Goal: Information Seeking & Learning: Learn about a topic

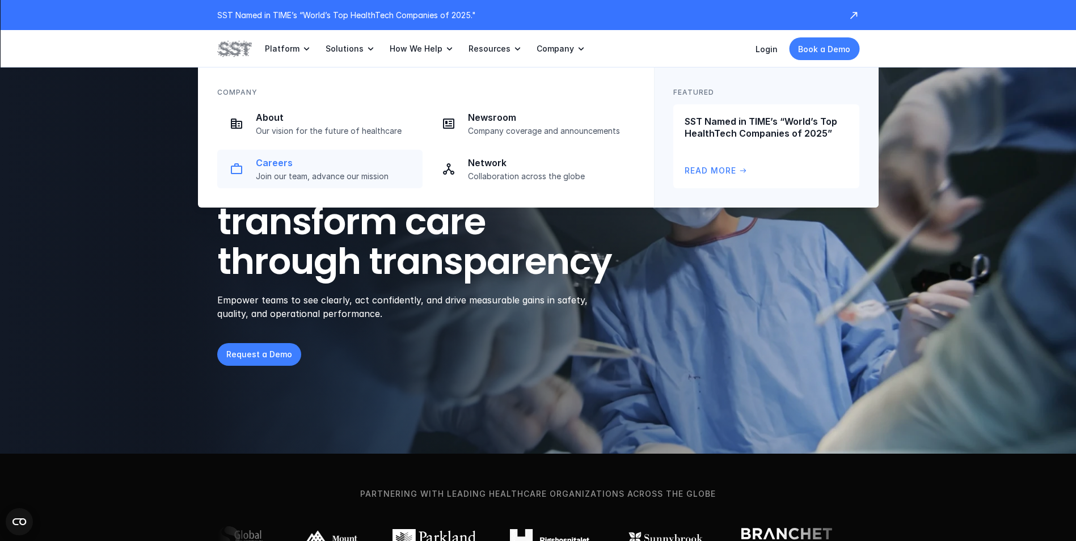
click at [304, 172] on p "Join our team, advance our mission" at bounding box center [336, 176] width 160 height 10
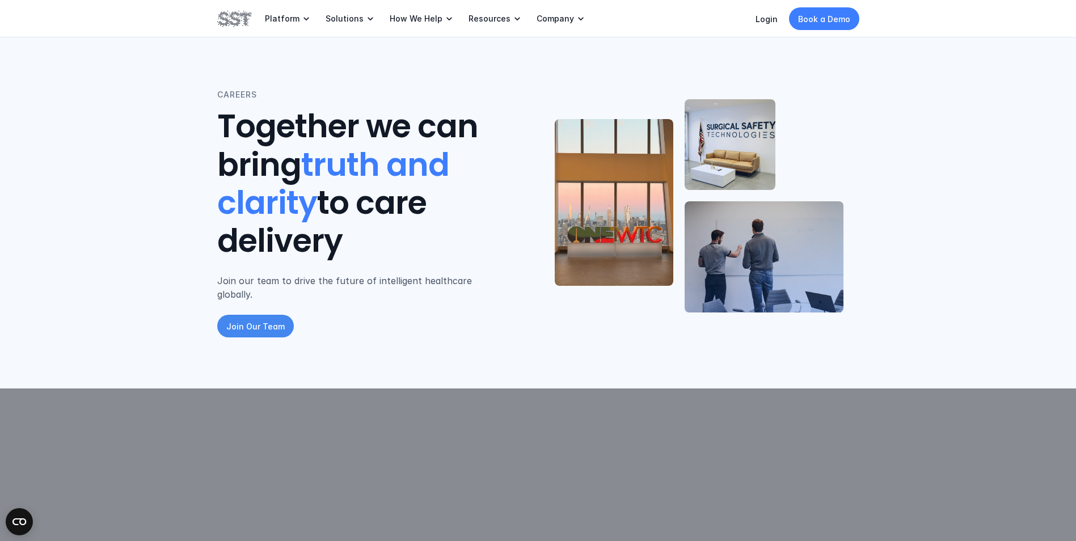
click at [272, 320] on p "Join Our Team" at bounding box center [255, 326] width 58 height 12
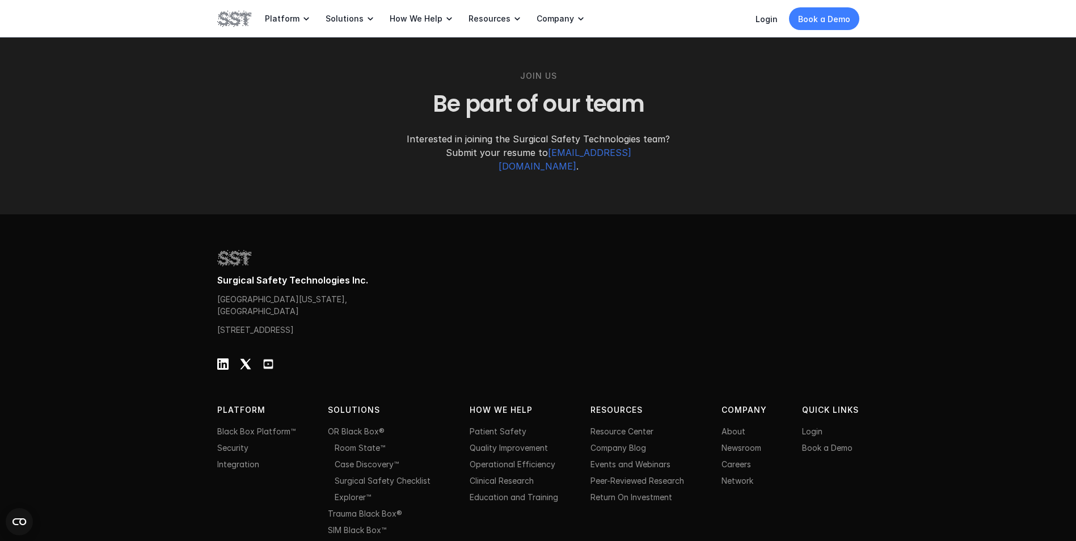
scroll to position [1623, 0]
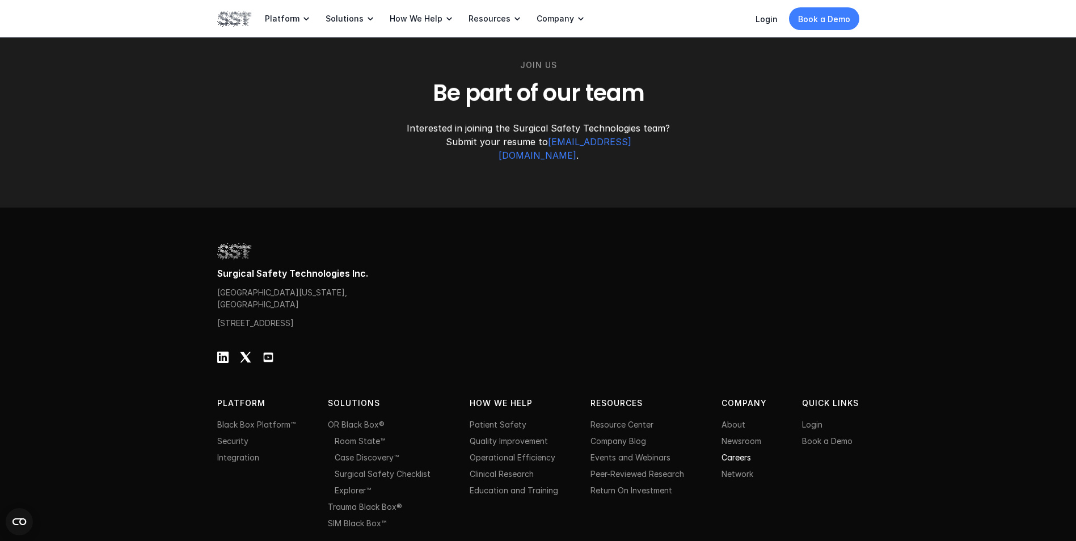
click at [734, 452] on link "Careers" at bounding box center [735, 457] width 29 height 10
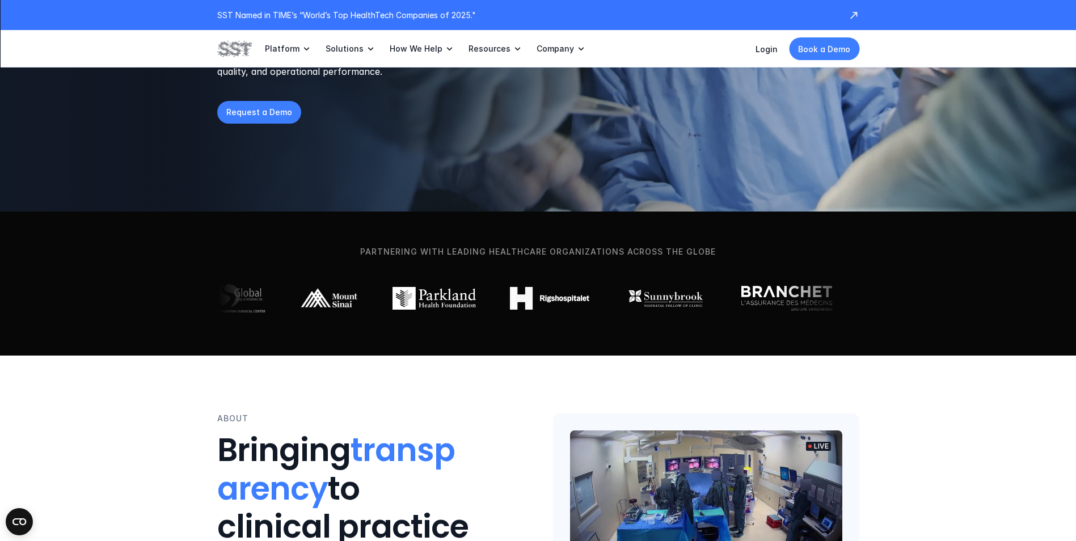
scroll to position [57, 0]
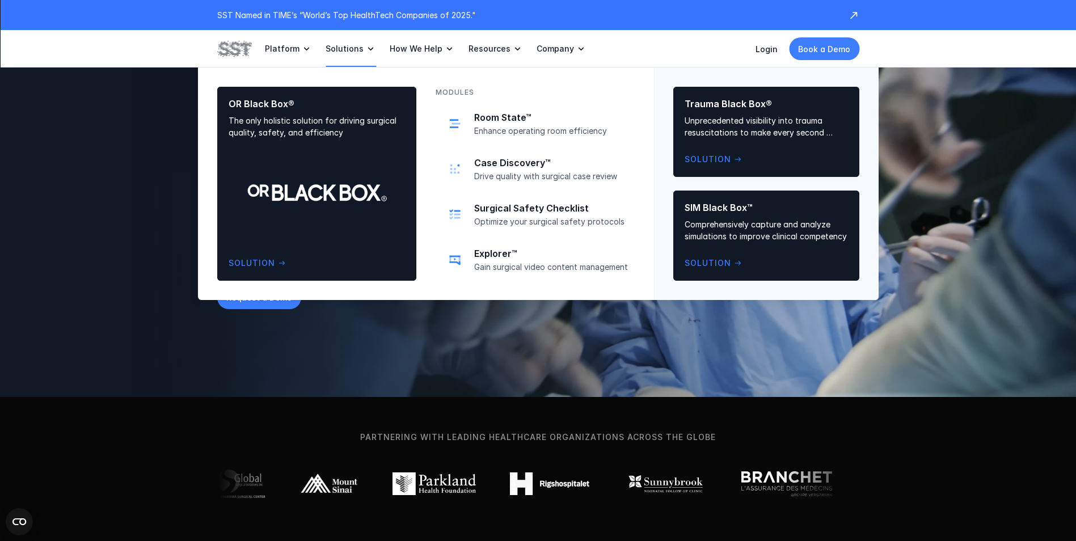
click at [346, 54] on p "Solutions" at bounding box center [344, 49] width 38 height 10
click at [351, 186] on div "OR Black Box® The only holistic solution for driving surgical quality, safety, …" at bounding box center [316, 183] width 176 height 171
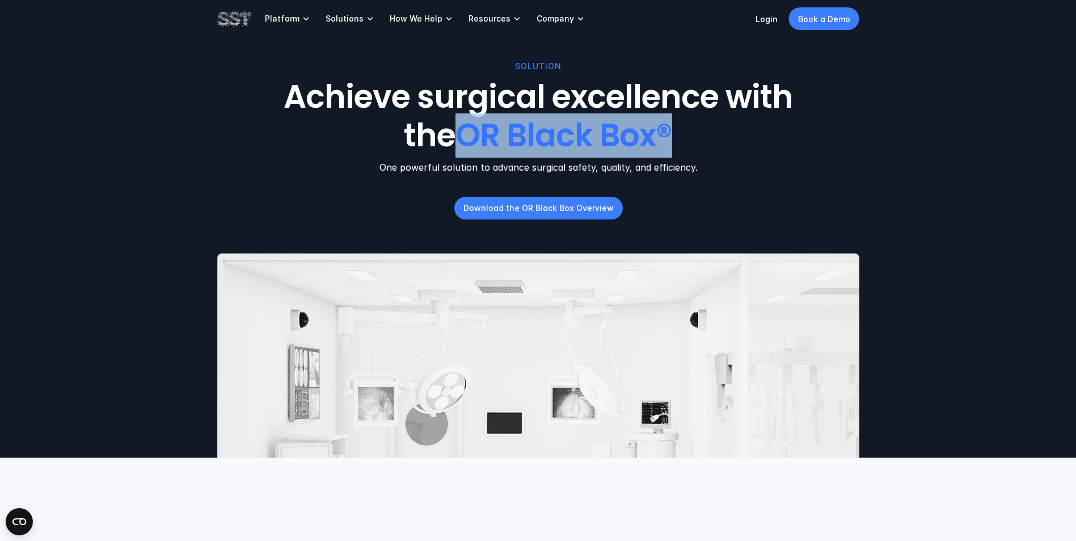
drag, startPoint x: 679, startPoint y: 136, endPoint x: 470, endPoint y: 137, distance: 208.7
click at [470, 137] on h1 "Achieve surgical excellence with the OR Black Box®" at bounding box center [538, 116] width 552 height 76
copy span "OR Black Box®"
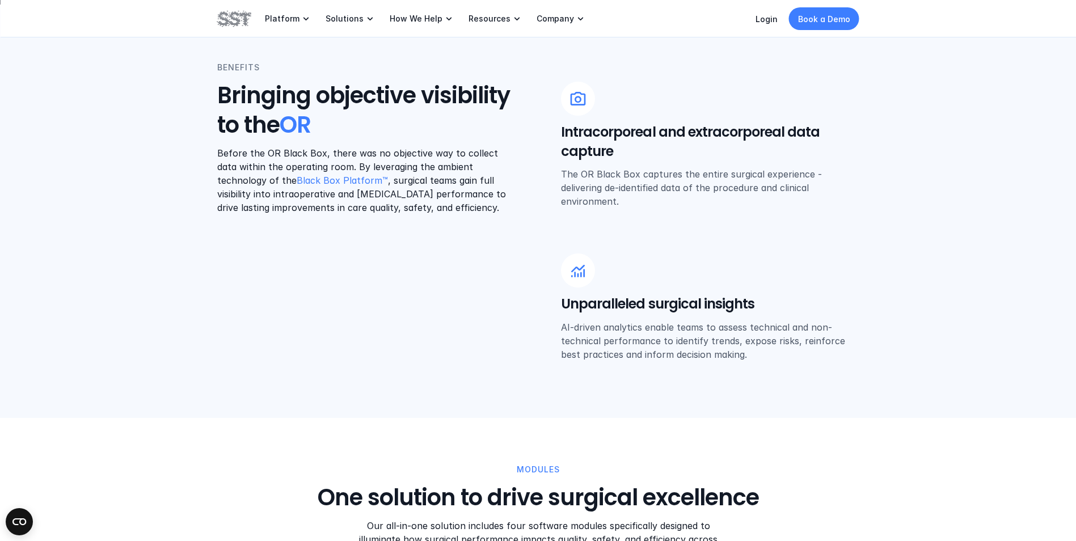
scroll to position [340, 0]
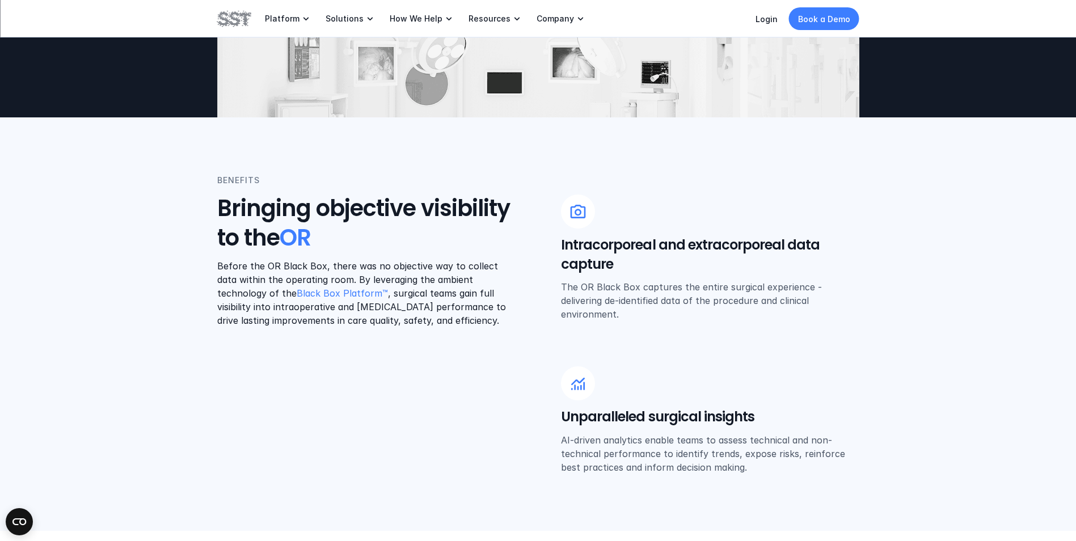
drag, startPoint x: 576, startPoint y: 270, endPoint x: 575, endPoint y: 305, distance: 34.6
click at [576, 270] on h5 "Intracorporeal and extracorporeal data capture" at bounding box center [710, 254] width 298 height 38
click at [574, 382] on use at bounding box center [578, 384] width 14 height 12
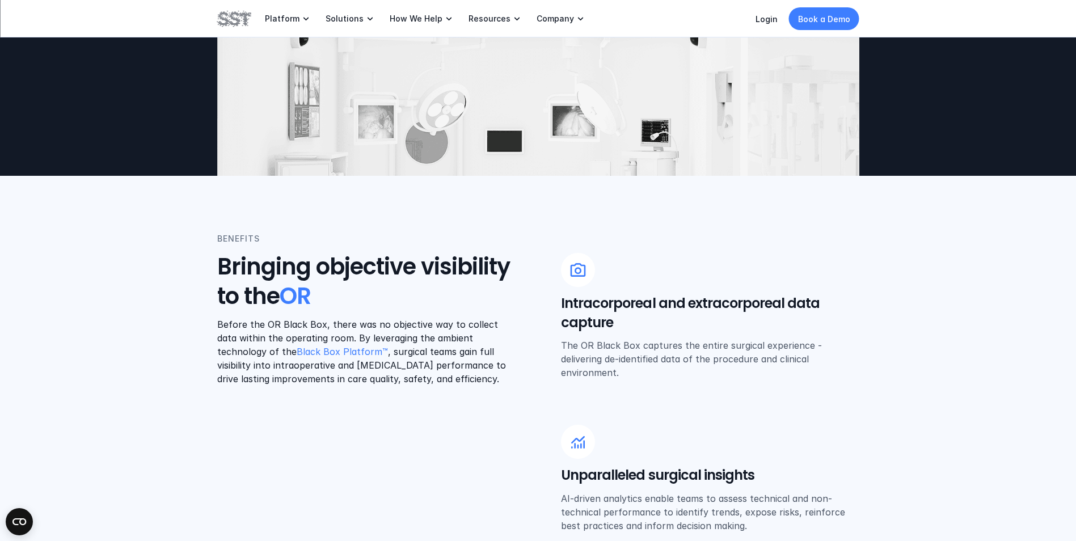
scroll to position [227, 0]
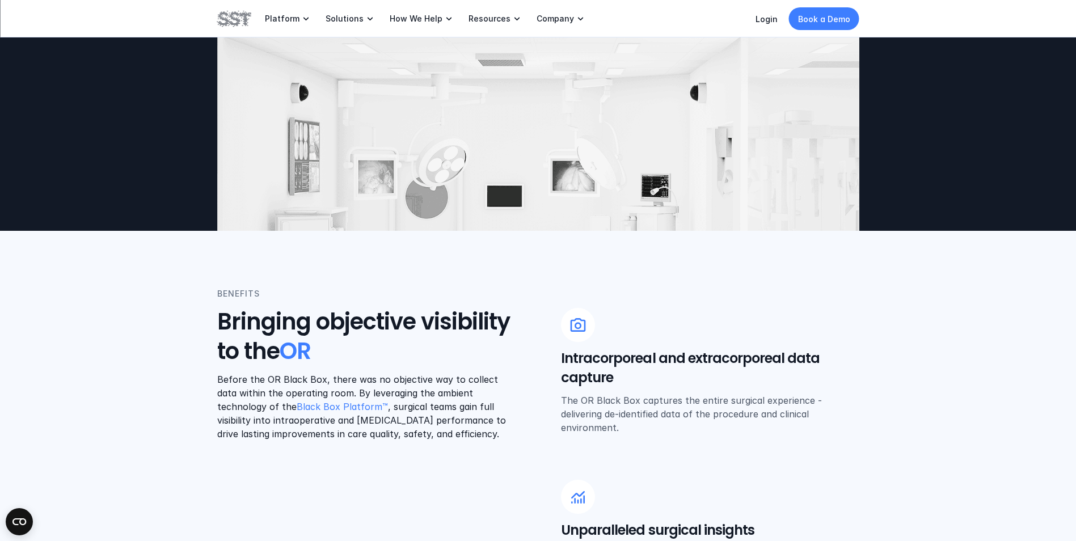
click at [241, 15] on img at bounding box center [234, 18] width 34 height 19
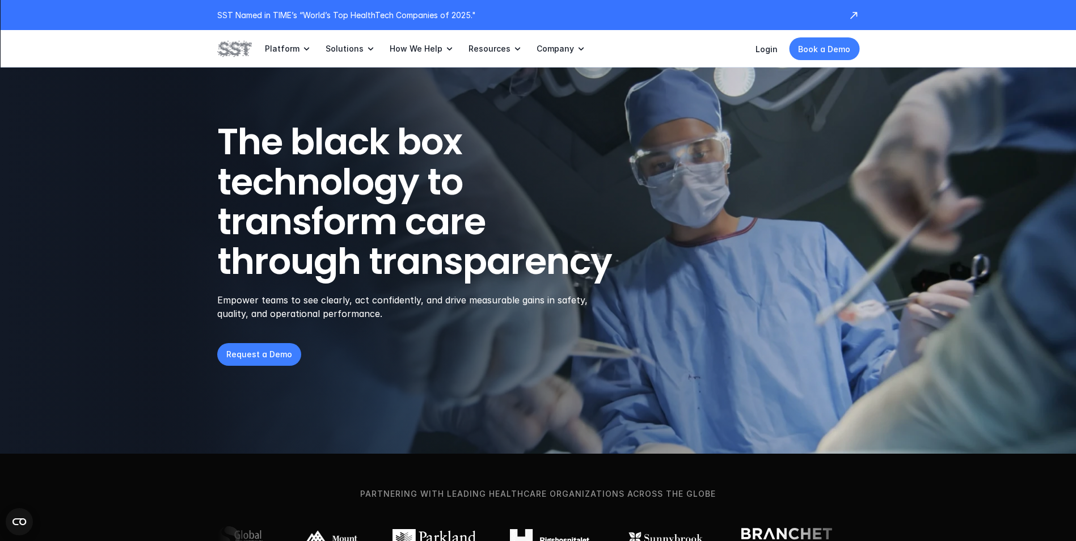
click at [243, 45] on img at bounding box center [234, 48] width 34 height 19
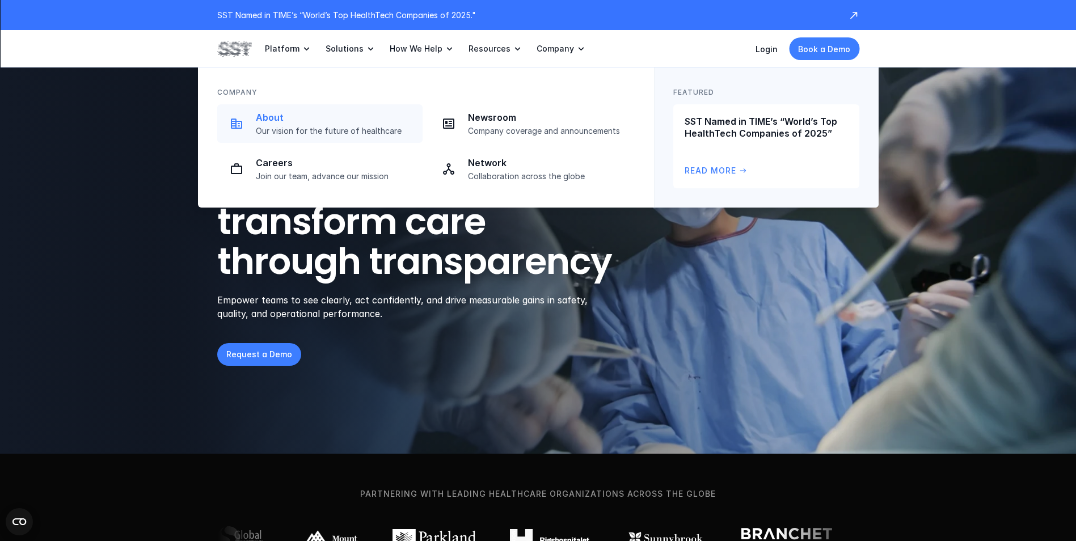
click at [370, 128] on p "Our vision for the future of healthcare" at bounding box center [336, 131] width 160 height 10
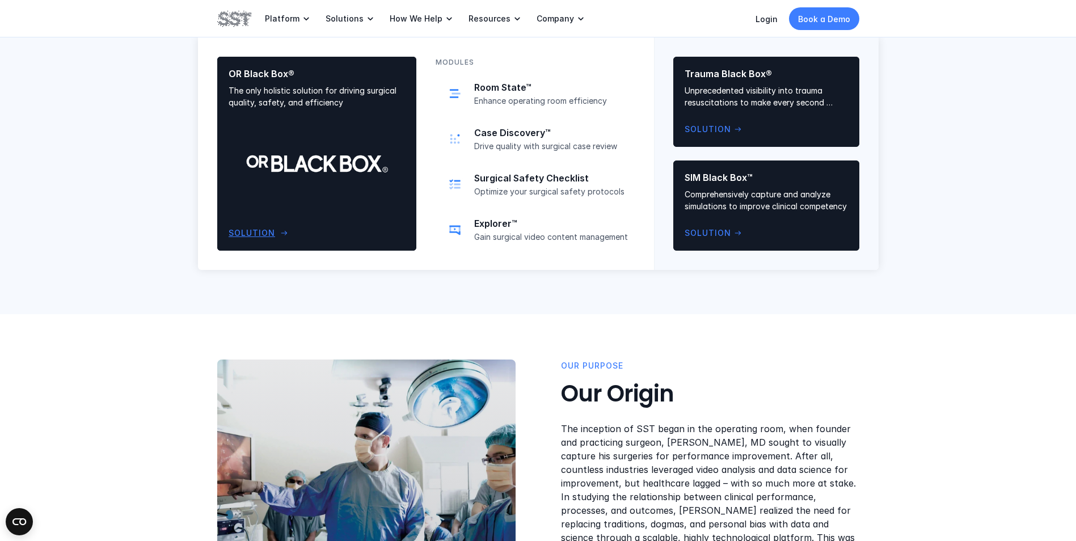
click at [341, 150] on div "OR Black Box® The only holistic solution for driving surgical quality, safety, …" at bounding box center [316, 153] width 176 height 171
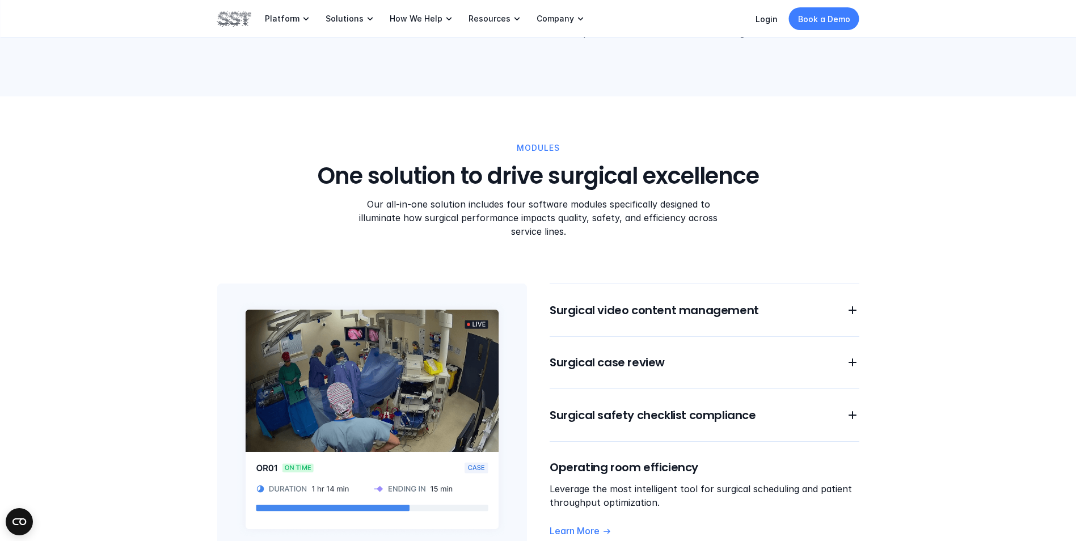
scroll to position [794, 0]
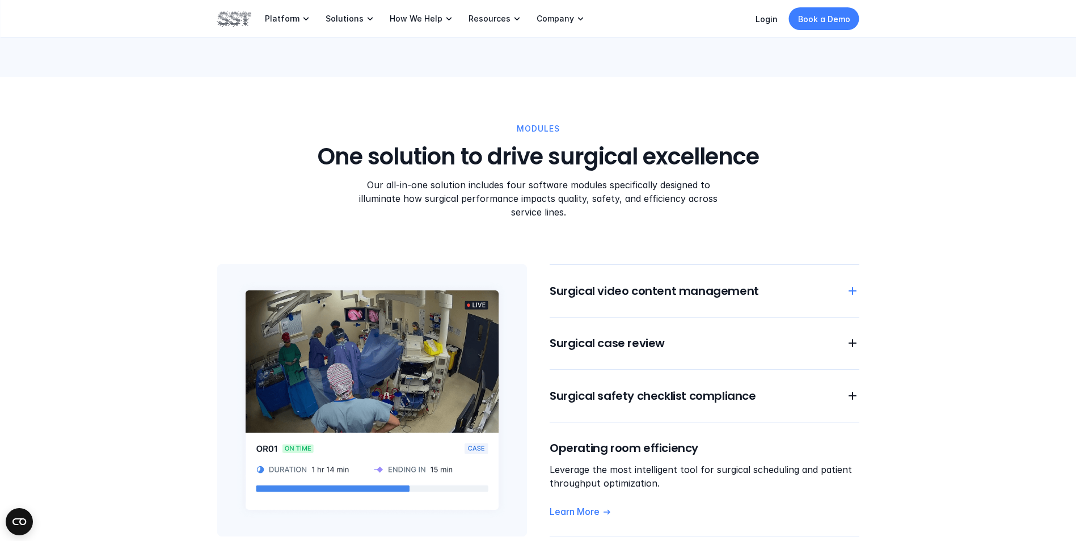
click at [855, 287] on use at bounding box center [852, 291] width 8 height 8
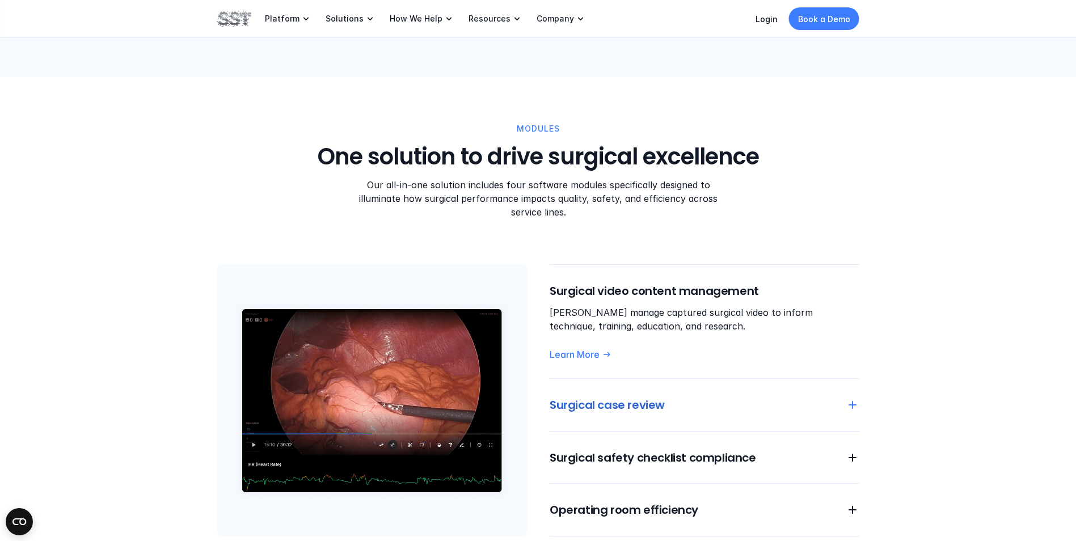
click at [851, 398] on icon at bounding box center [852, 405] width 14 height 14
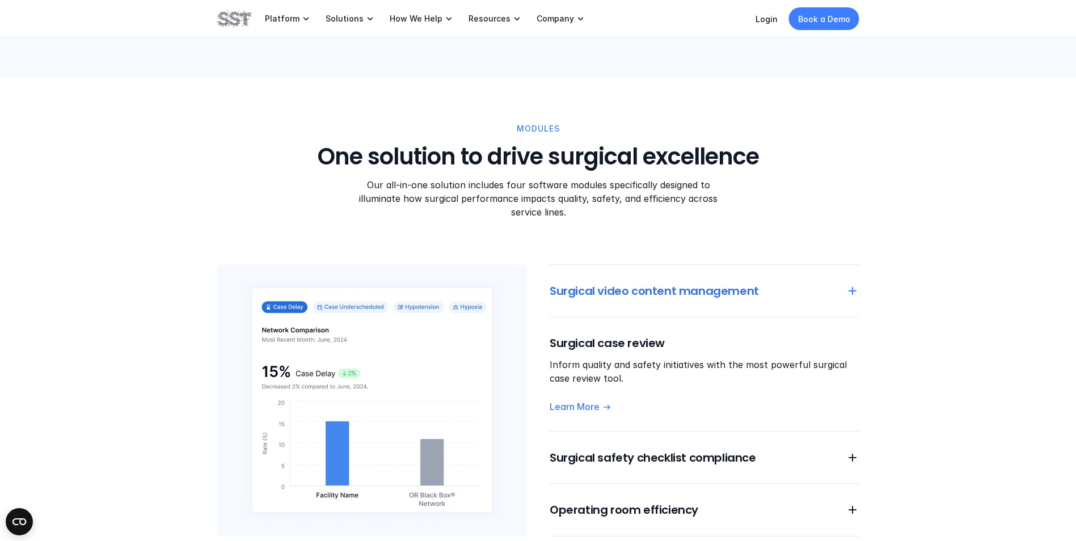
click at [850, 287] on use at bounding box center [852, 291] width 8 height 8
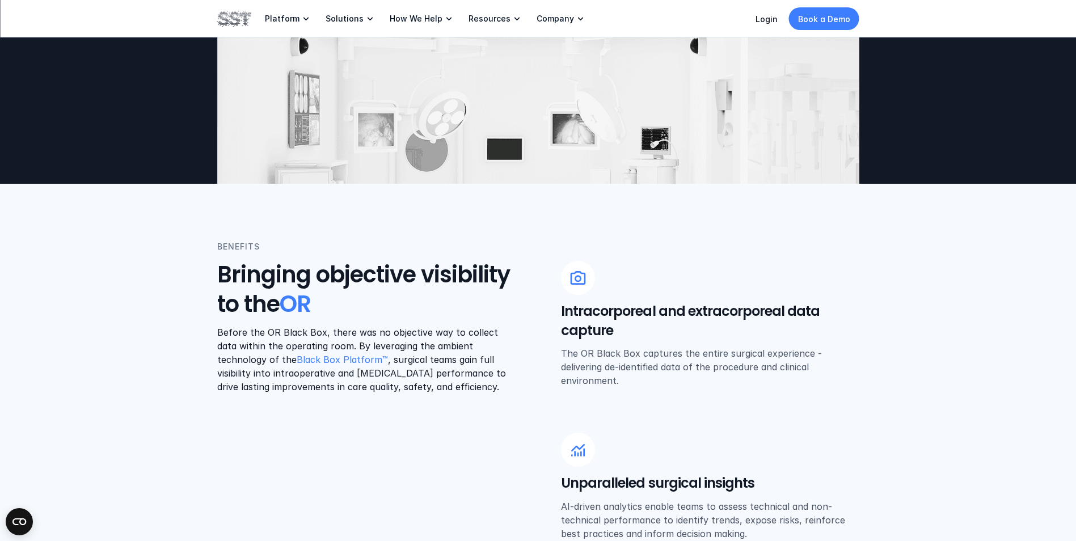
scroll to position [283, 0]
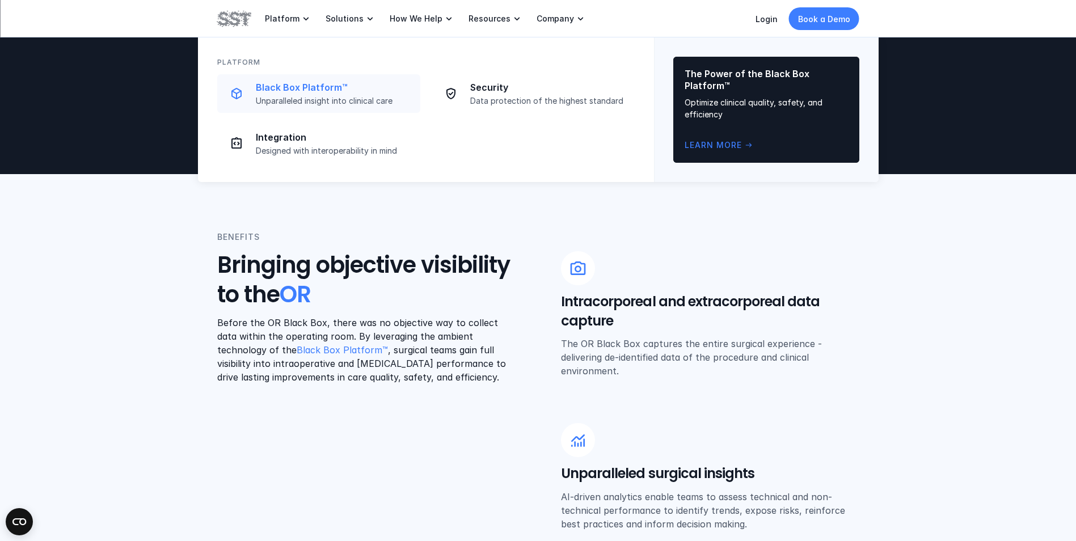
click at [307, 90] on p "Black Box Platform™" at bounding box center [335, 88] width 158 height 12
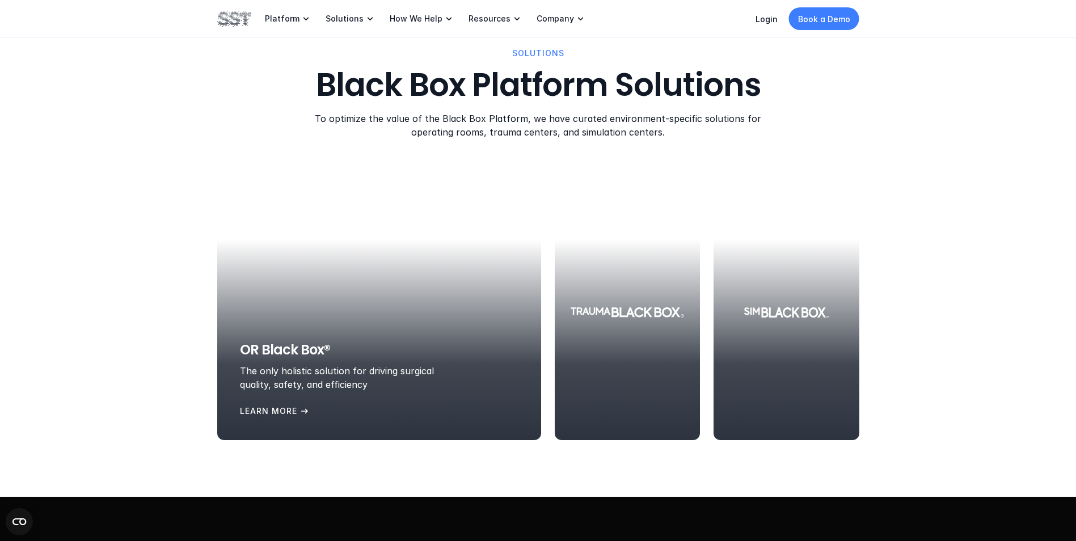
scroll to position [1134, 0]
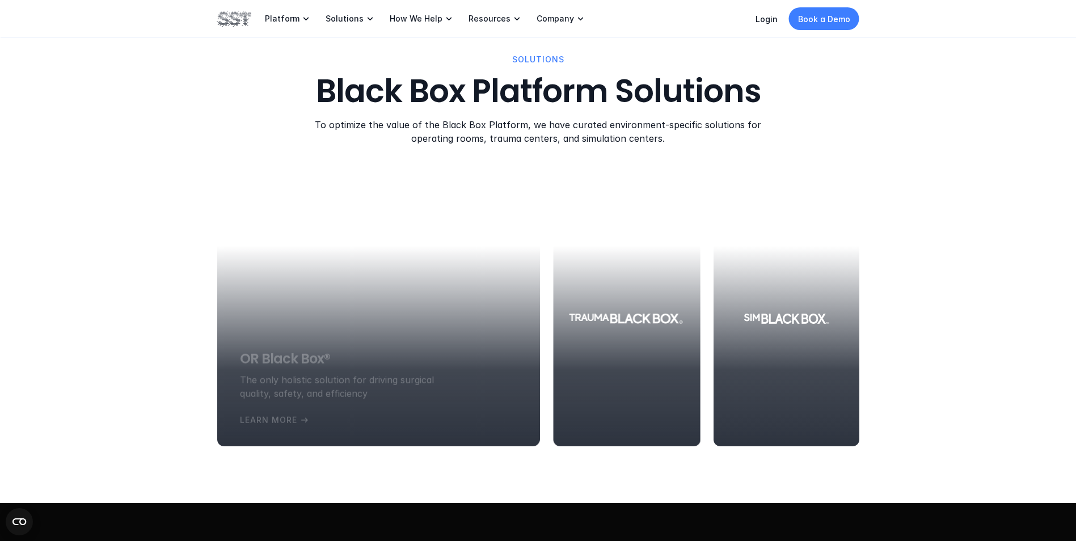
click at [308, 316] on div at bounding box center [378, 318] width 322 height 255
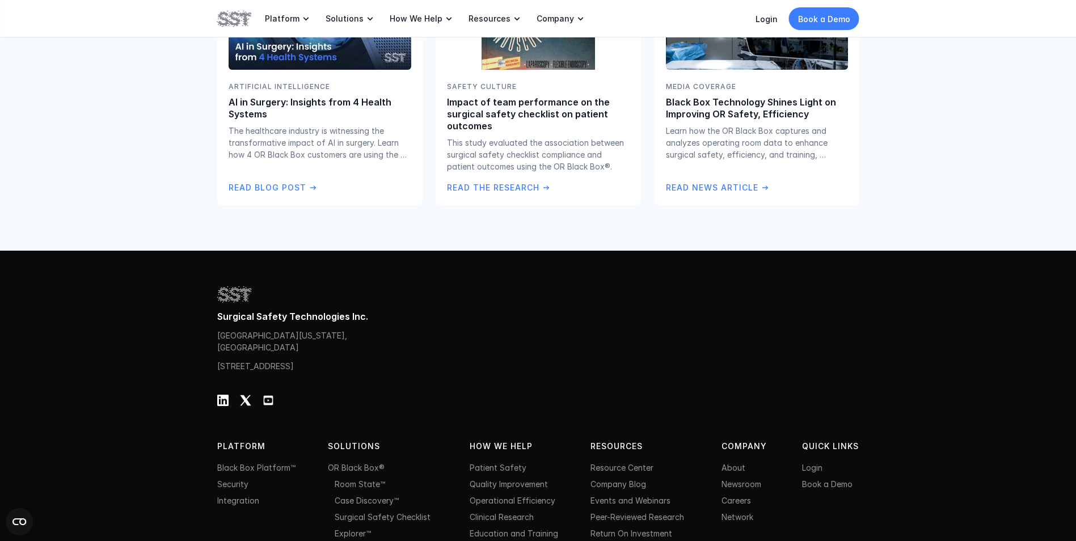
scroll to position [2353, 0]
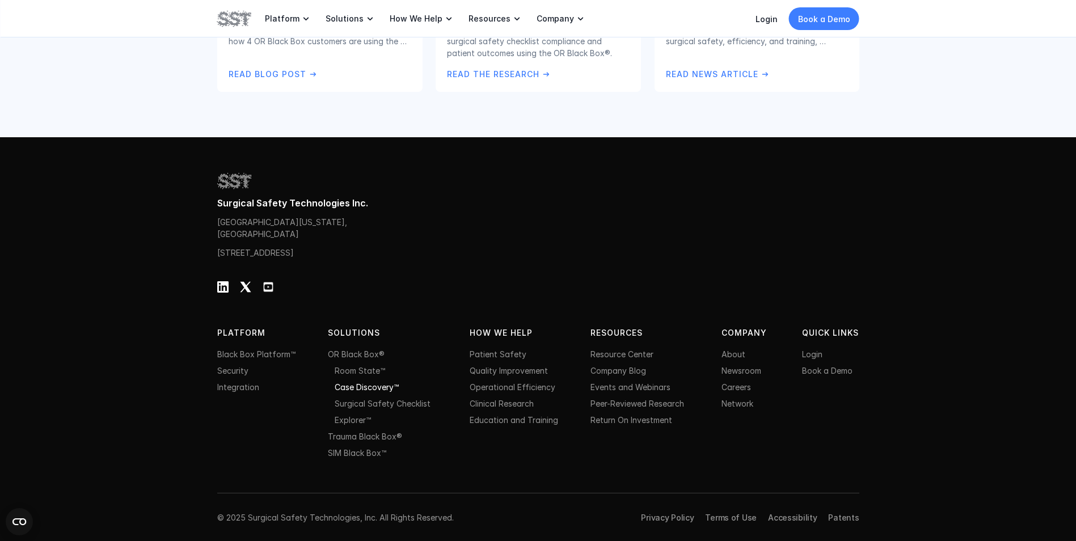
click at [392, 390] on link "Case Discovery™" at bounding box center [367, 387] width 64 height 10
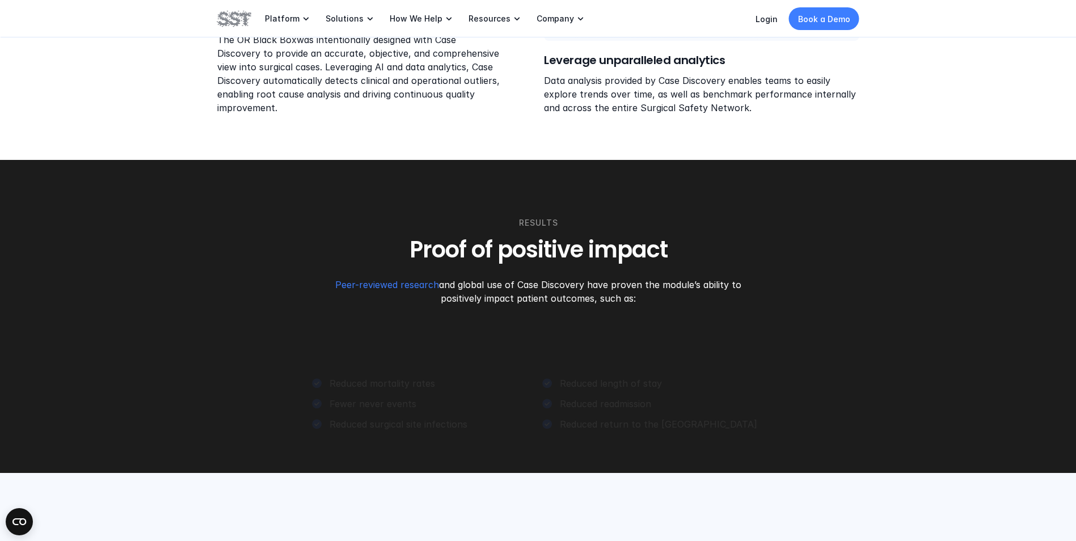
scroll to position [1531, 0]
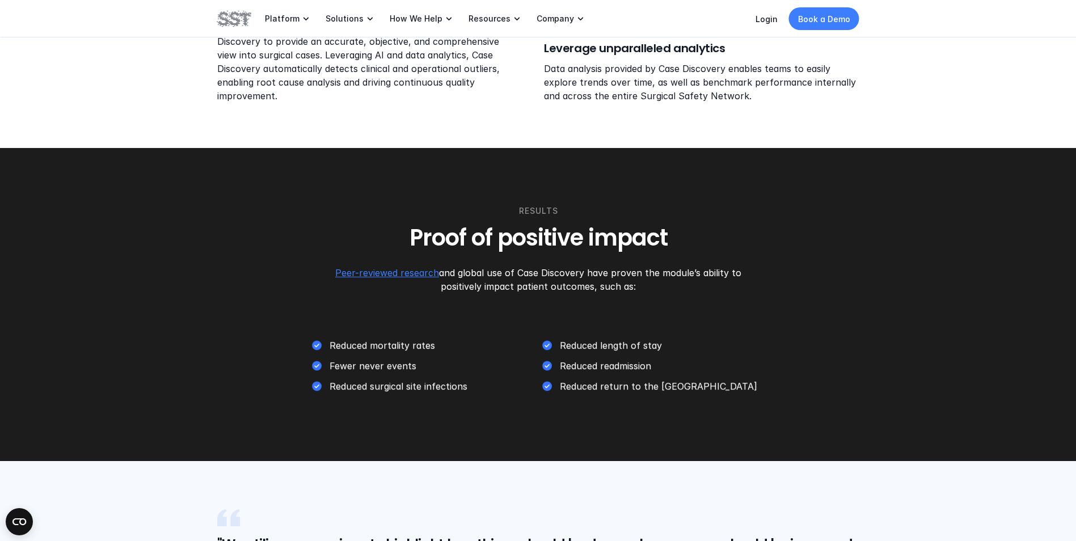
click at [408, 272] on link "Peer-reviewed research" at bounding box center [387, 272] width 104 height 11
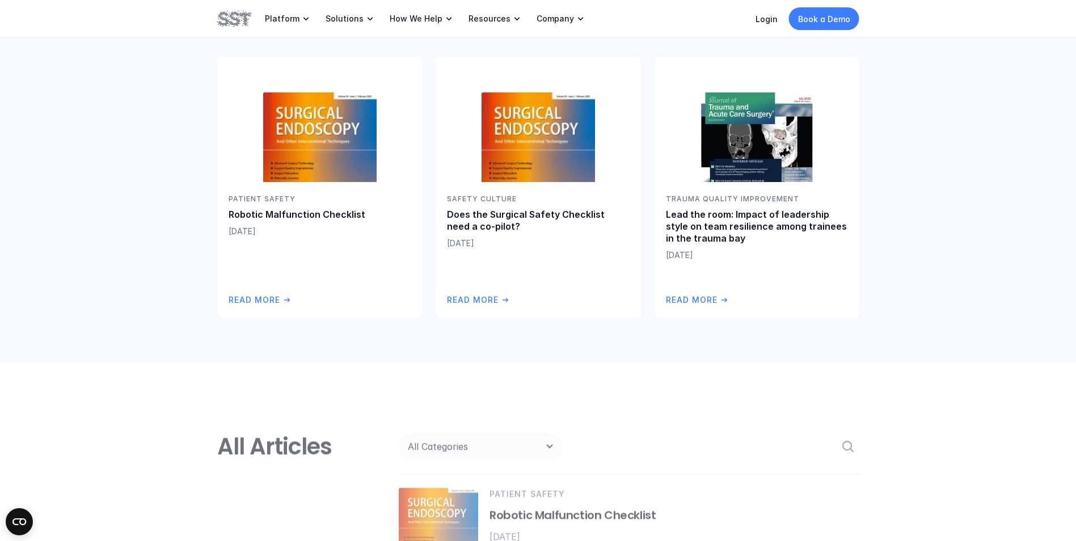
scroll to position [283, 0]
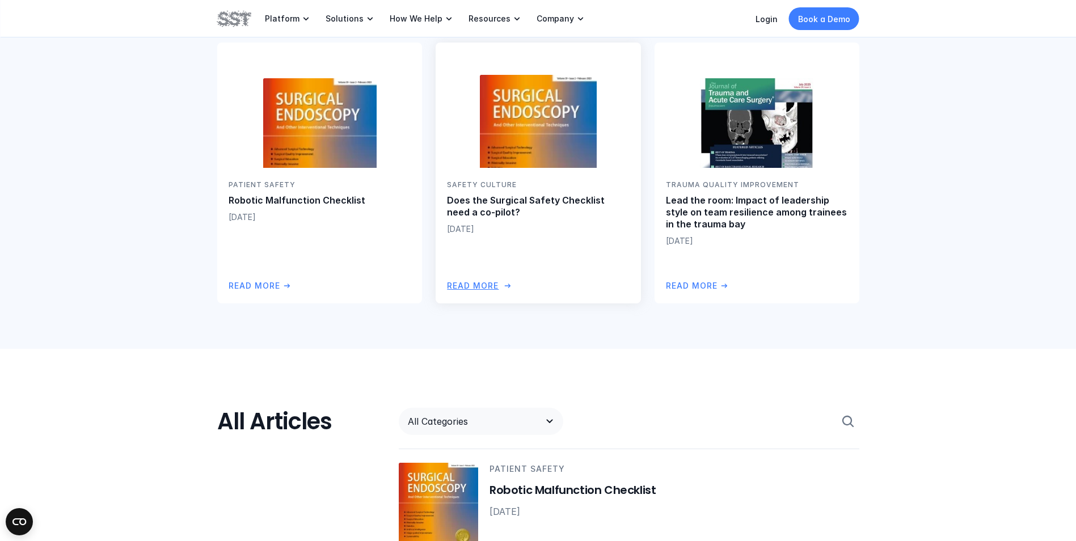
click at [564, 203] on p "Does the Surgical Safety Checklist need a co-pilot?" at bounding box center [538, 206] width 182 height 24
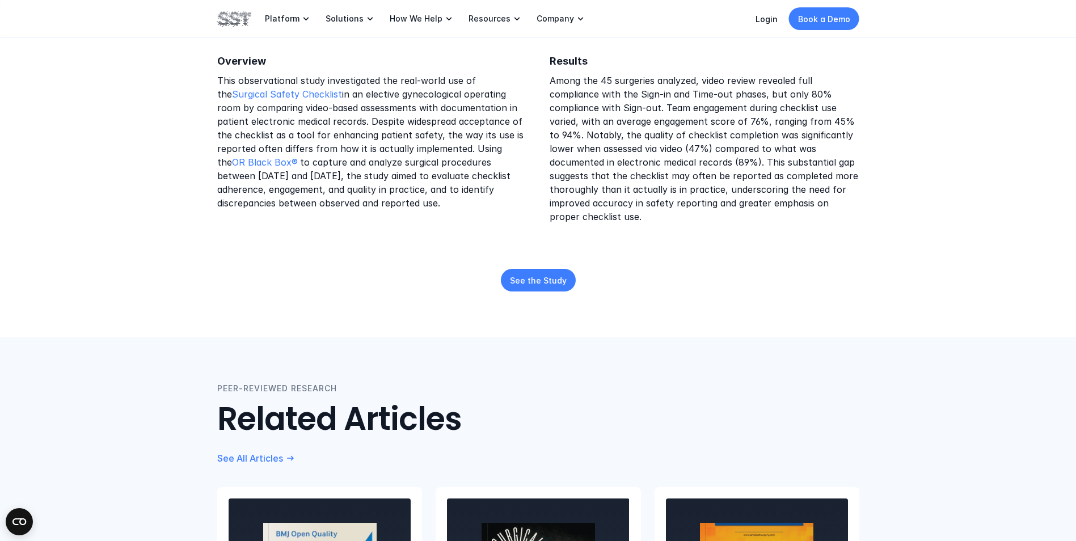
scroll to position [227, 0]
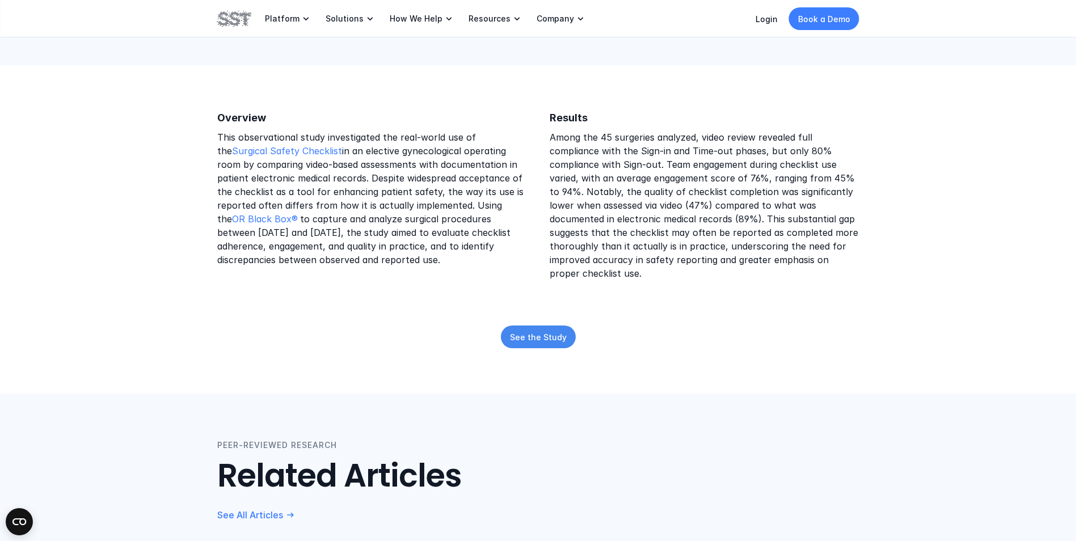
click at [564, 329] on link "See the Study" at bounding box center [538, 336] width 75 height 23
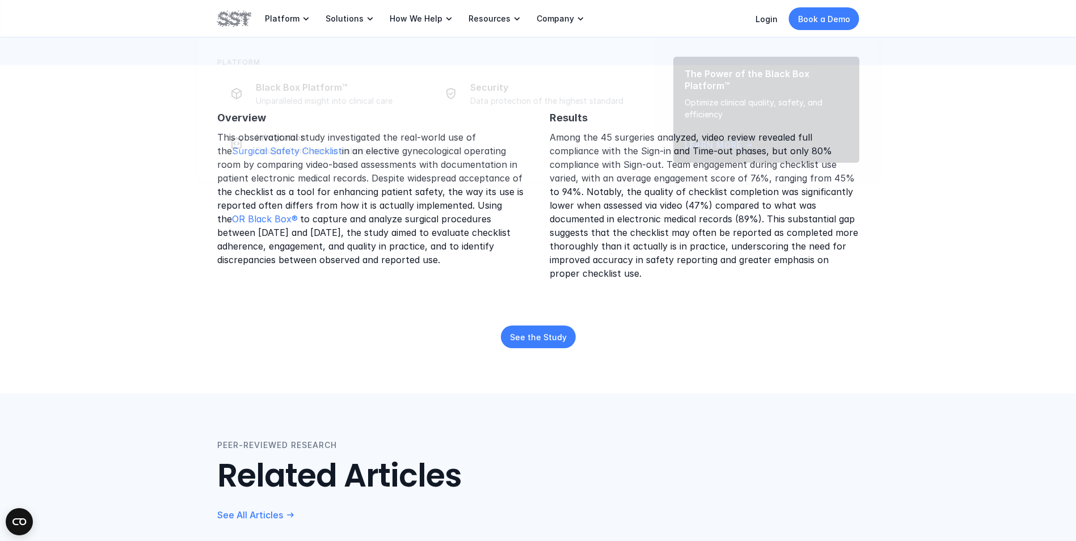
click at [249, 18] on img at bounding box center [234, 18] width 34 height 19
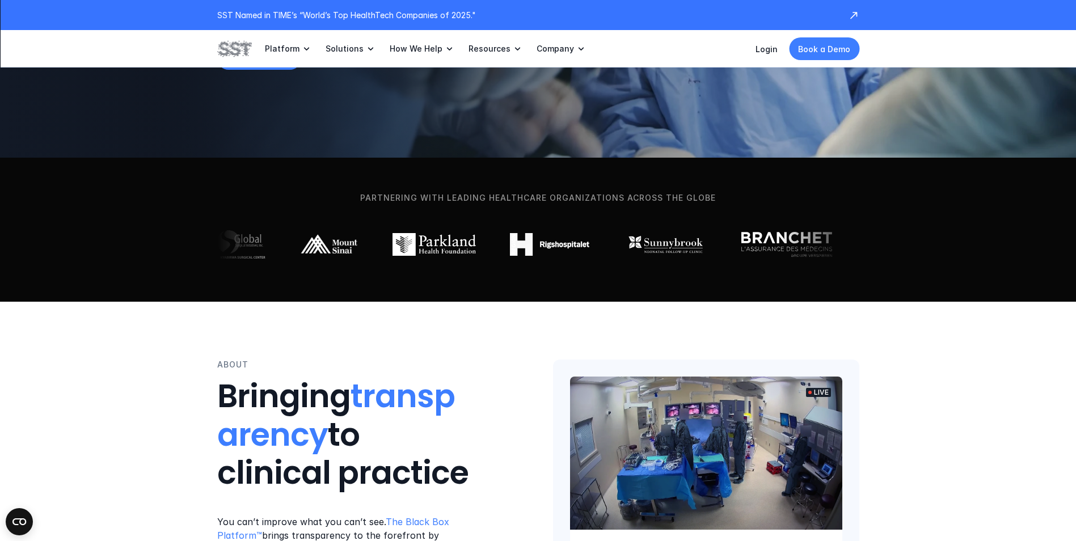
scroll to position [283, 0]
